Goal: Transaction & Acquisition: Purchase product/service

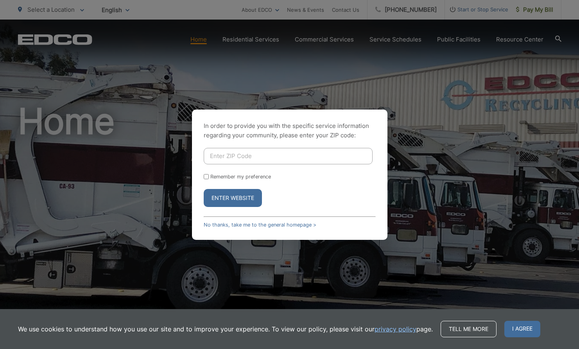
click at [222, 159] on input "Enter ZIP Code" at bounding box center [288, 156] width 169 height 16
click at [216, 154] on input "Enter ZIP Code" at bounding box center [288, 156] width 169 height 16
type input "92110"
click at [205, 175] on input "Remember my preference" at bounding box center [206, 176] width 5 height 5
click at [206, 175] on input "Remember my preference" at bounding box center [206, 176] width 5 height 5
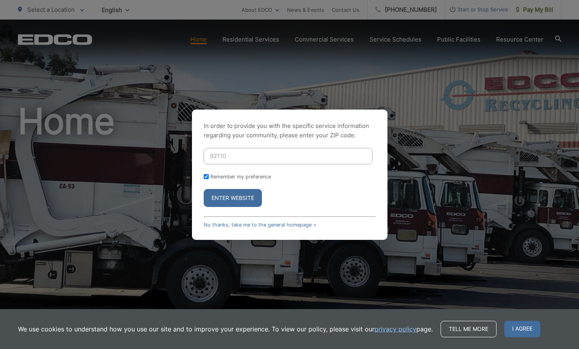
checkbox input "false"
click at [232, 199] on button "Enter Website" at bounding box center [233, 198] width 58 height 18
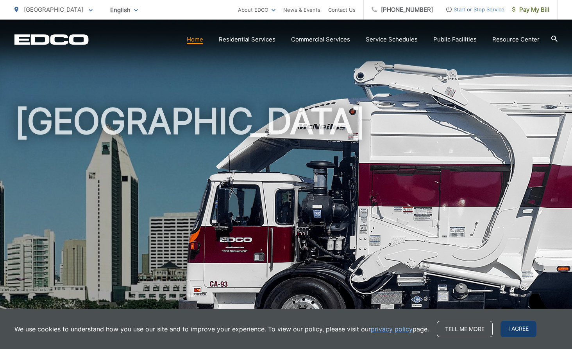
click at [519, 326] on span "I agree" at bounding box center [519, 329] width 36 height 16
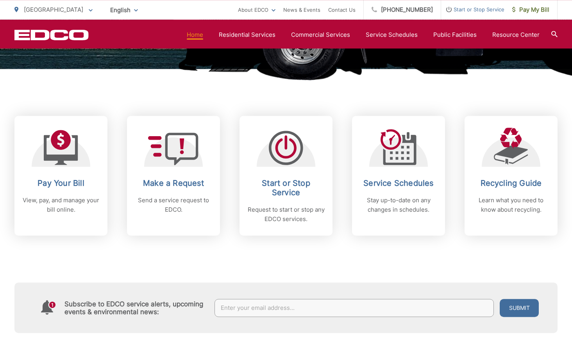
scroll to position [279, 0]
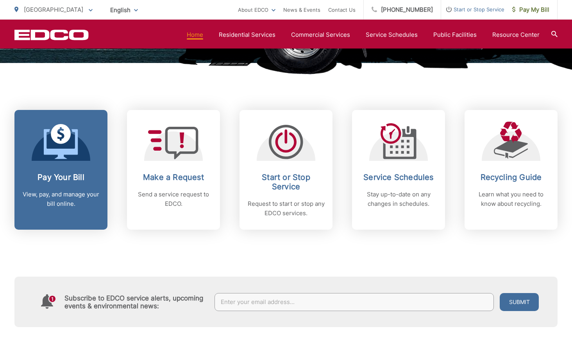
click at [80, 160] on div at bounding box center [61, 141] width 59 height 39
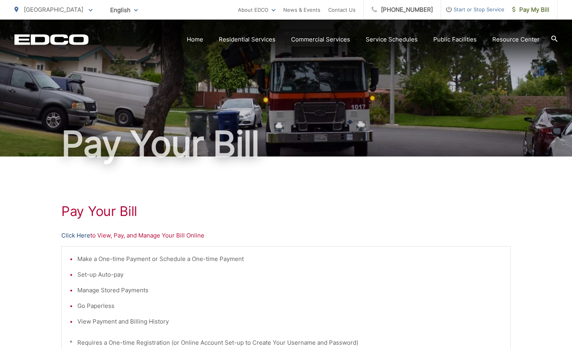
click at [80, 235] on link "Click Here" at bounding box center [75, 235] width 29 height 9
